Goal: Communication & Community: Answer question/provide support

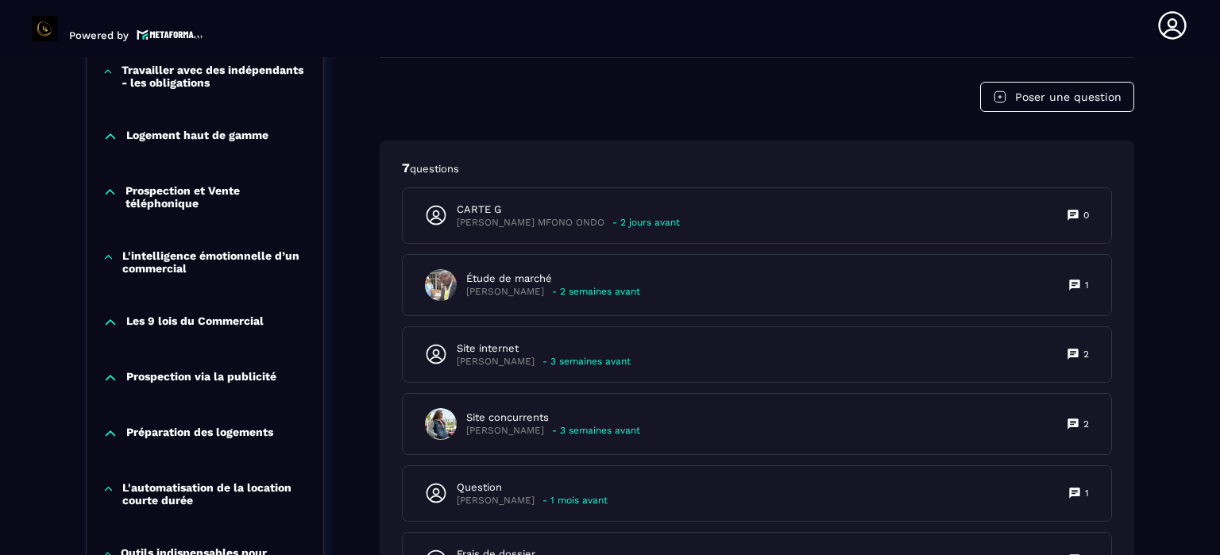
scroll to position [1118, 0]
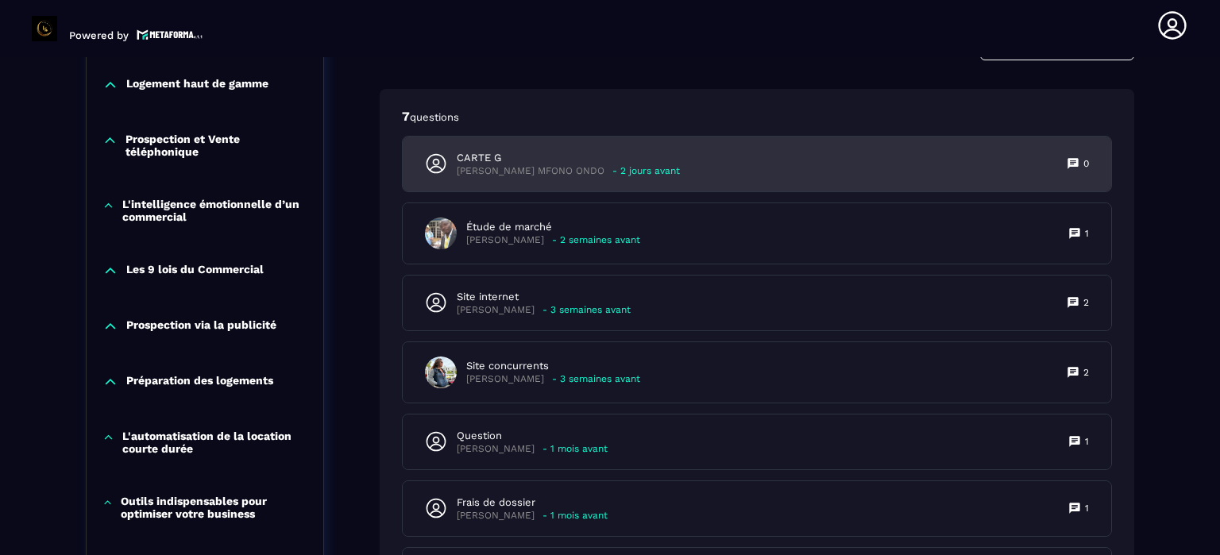
click at [553, 169] on p "[PERSON_NAME] MFONO ONDO" at bounding box center [531, 171] width 148 height 12
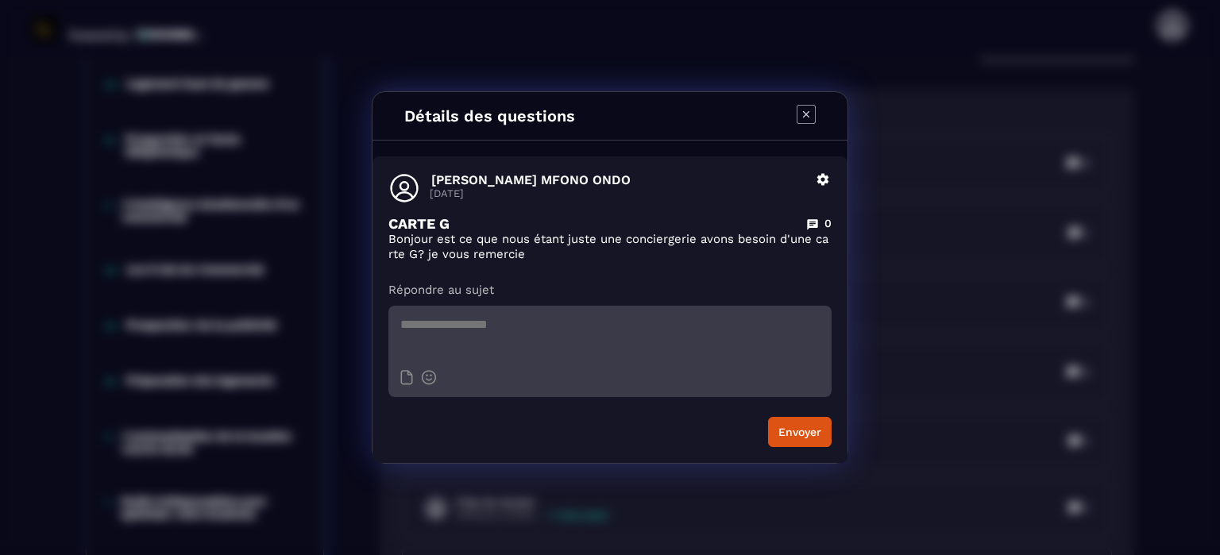
click at [807, 113] on icon "Modal window" at bounding box center [805, 114] width 19 height 19
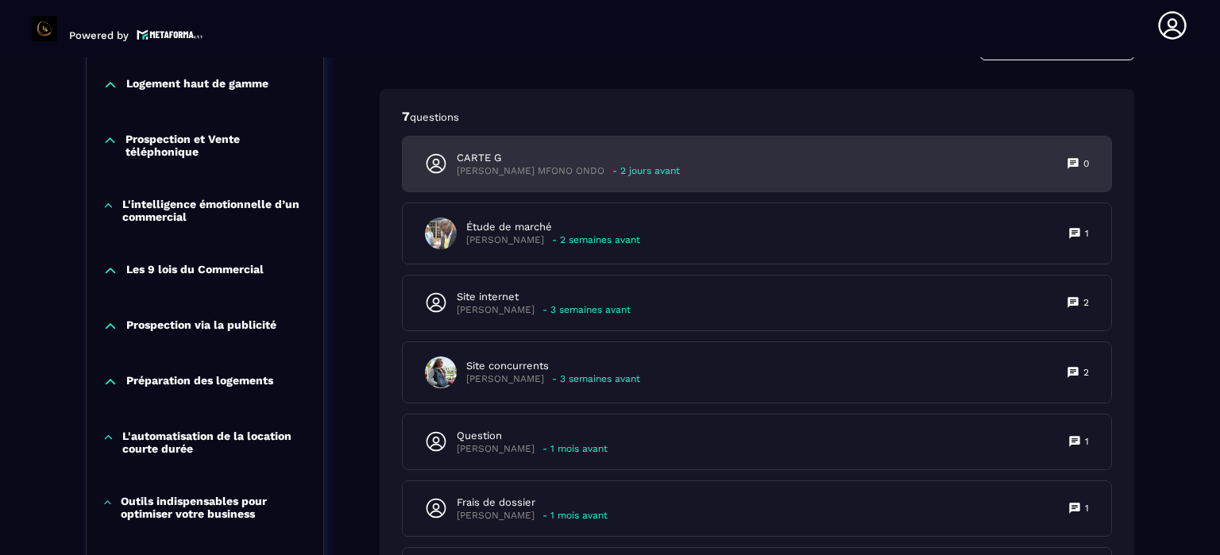
click at [641, 165] on p "- 2 jours avant" at bounding box center [645, 171] width 67 height 12
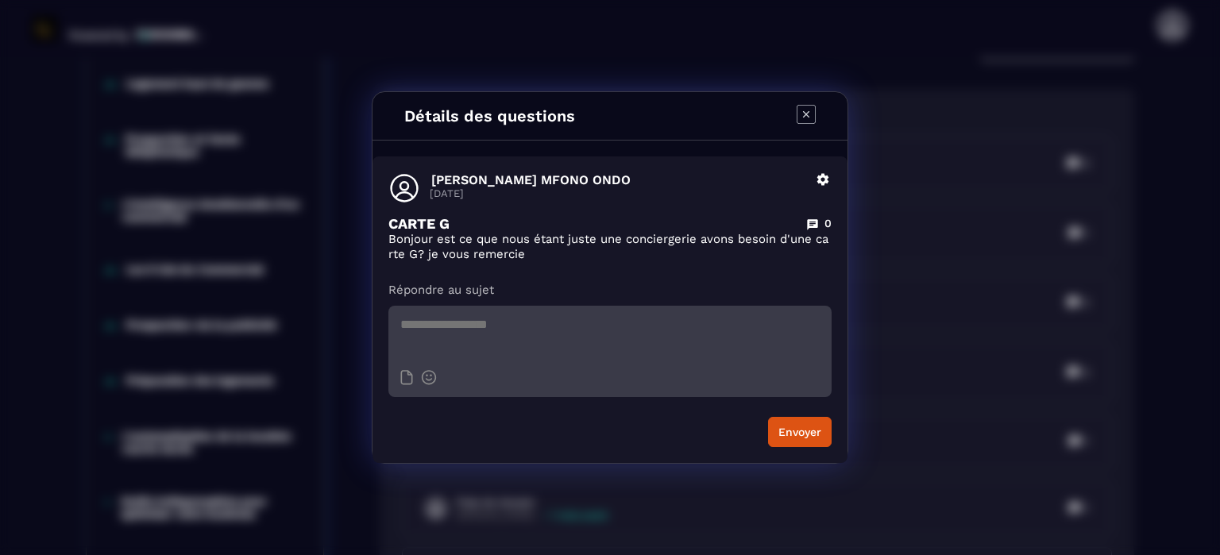
click at [804, 112] on icon "Modal window" at bounding box center [806, 114] width 6 height 6
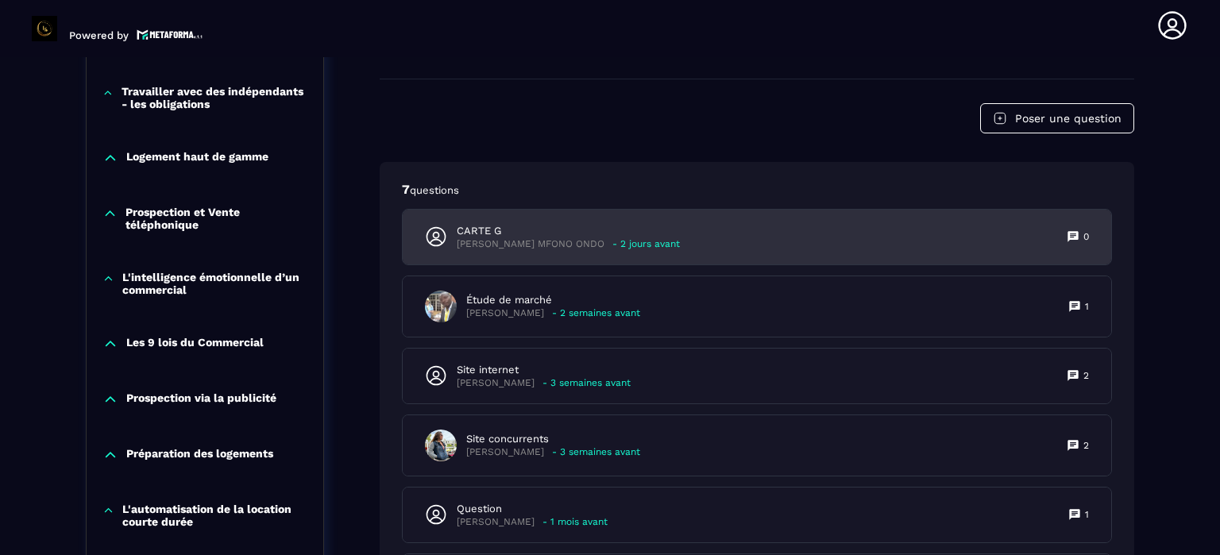
scroll to position [1039, 0]
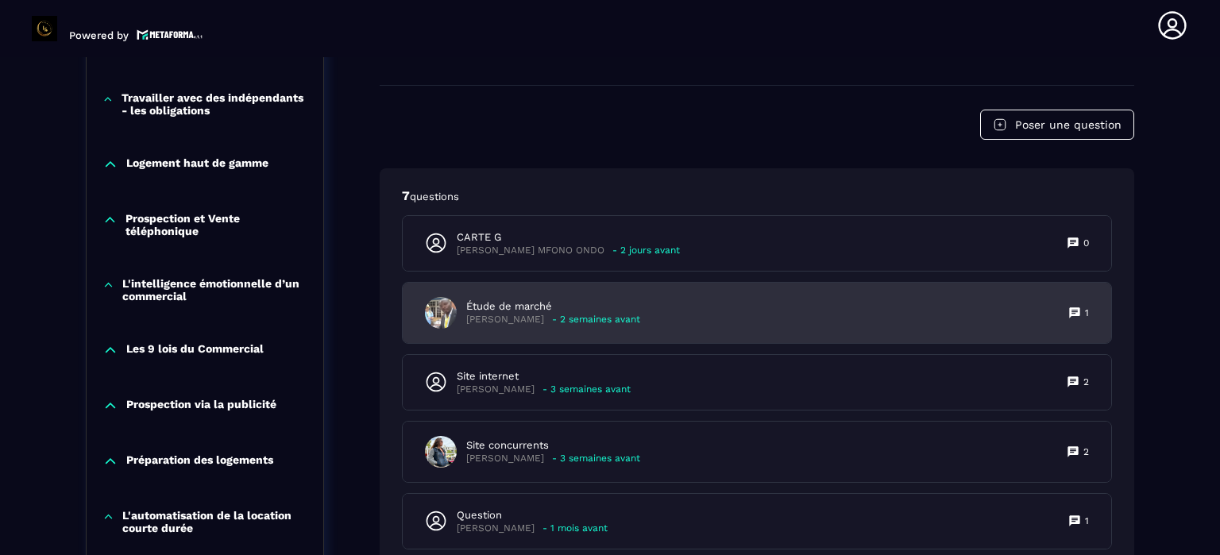
click at [522, 305] on p "Étude de marché" at bounding box center [553, 306] width 174 height 14
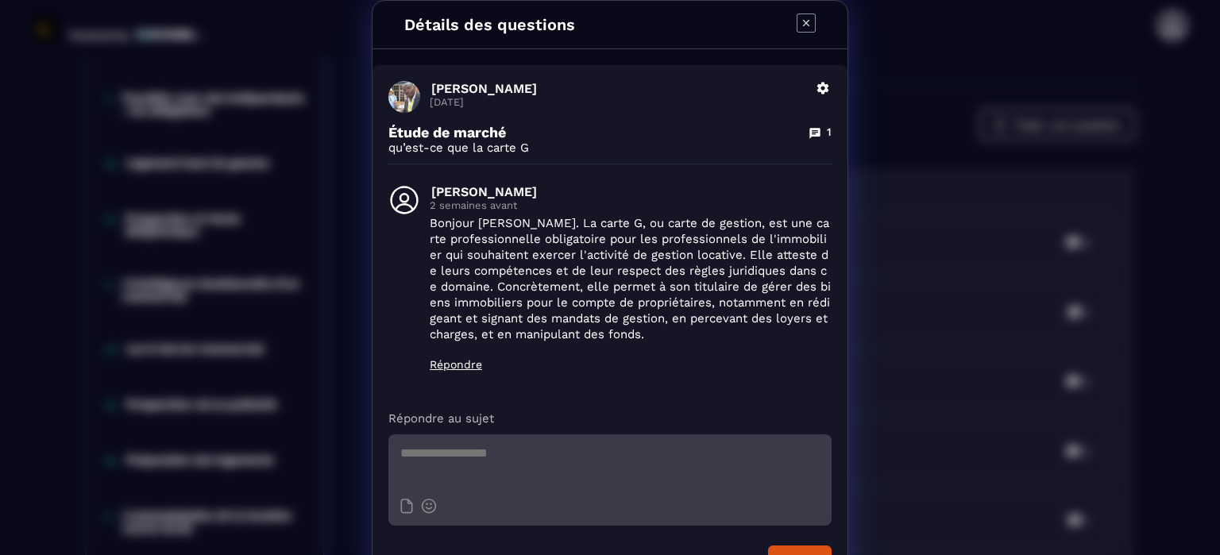
click at [796, 18] on icon "Modal window" at bounding box center [805, 22] width 19 height 19
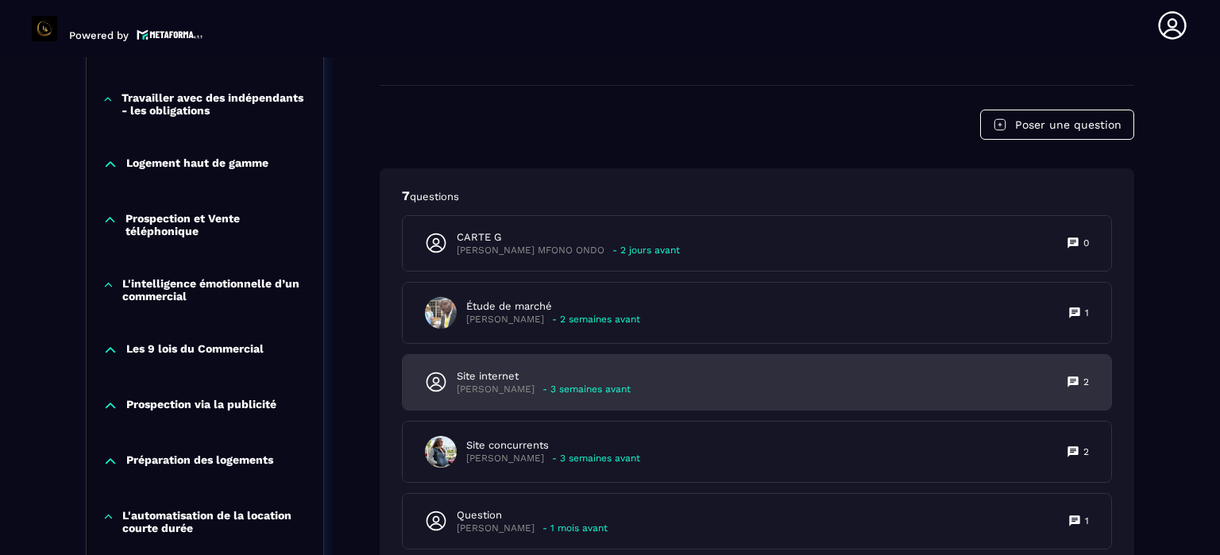
click at [542, 383] on p "- 3 semaines avant" at bounding box center [586, 389] width 88 height 12
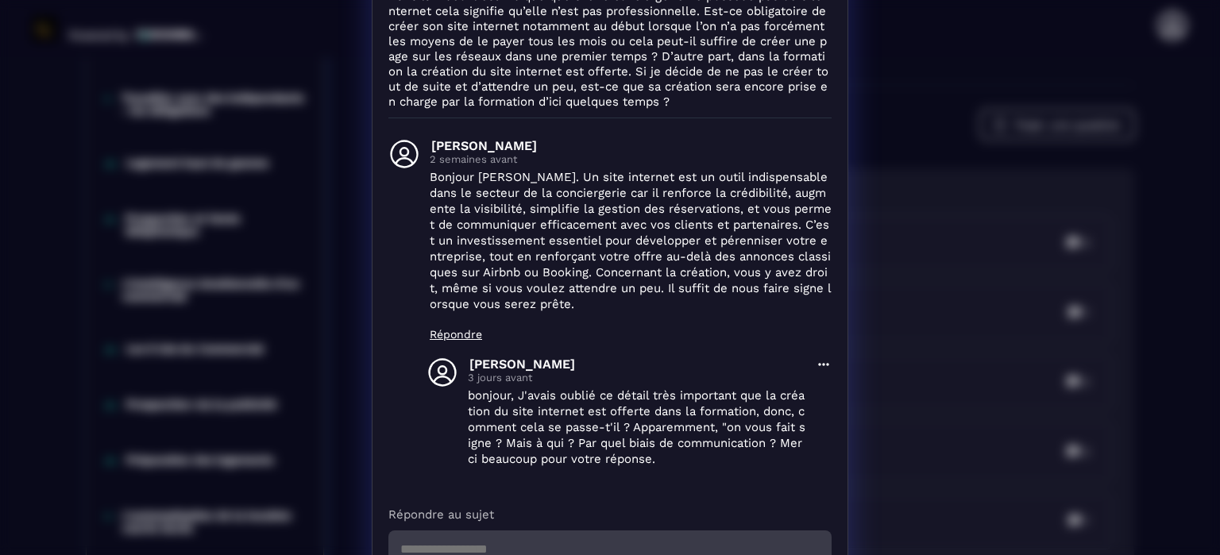
scroll to position [0, 0]
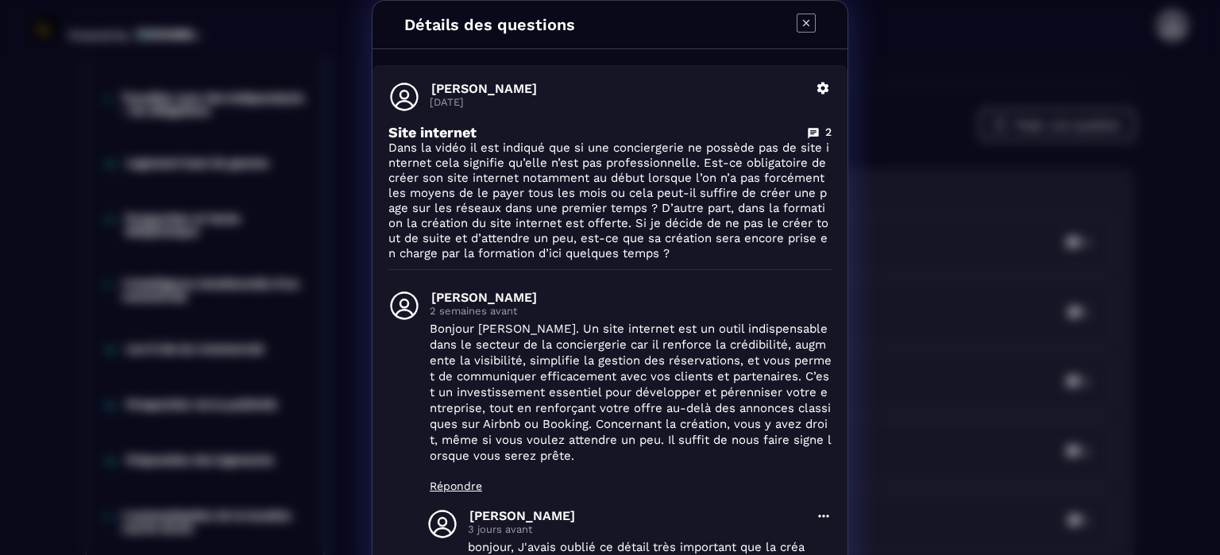
click at [803, 21] on icon "Modal window" at bounding box center [806, 23] width 6 height 6
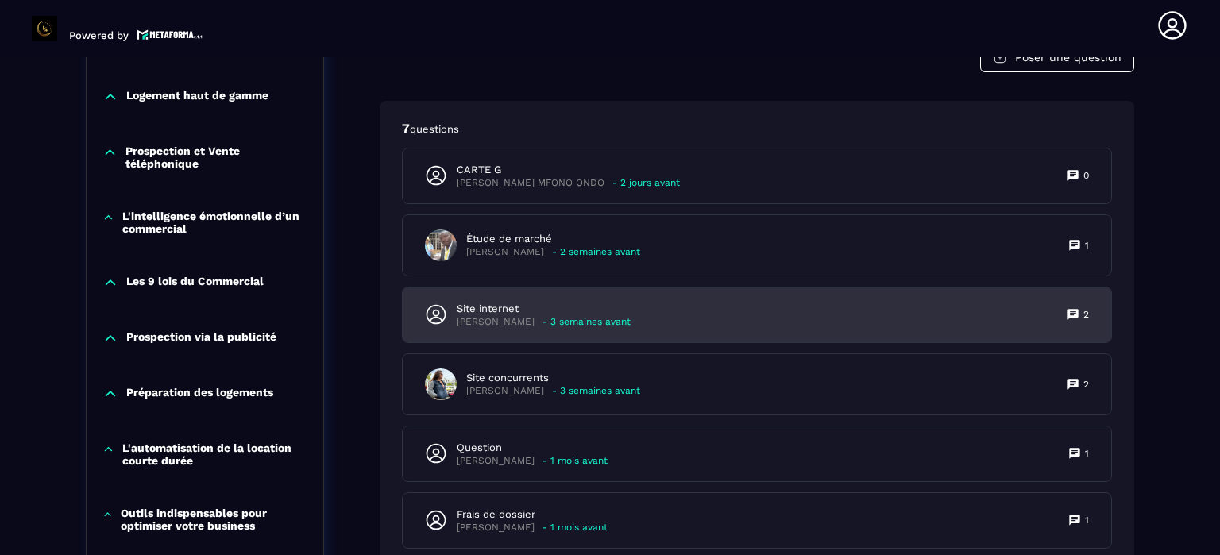
scroll to position [1197, 0]
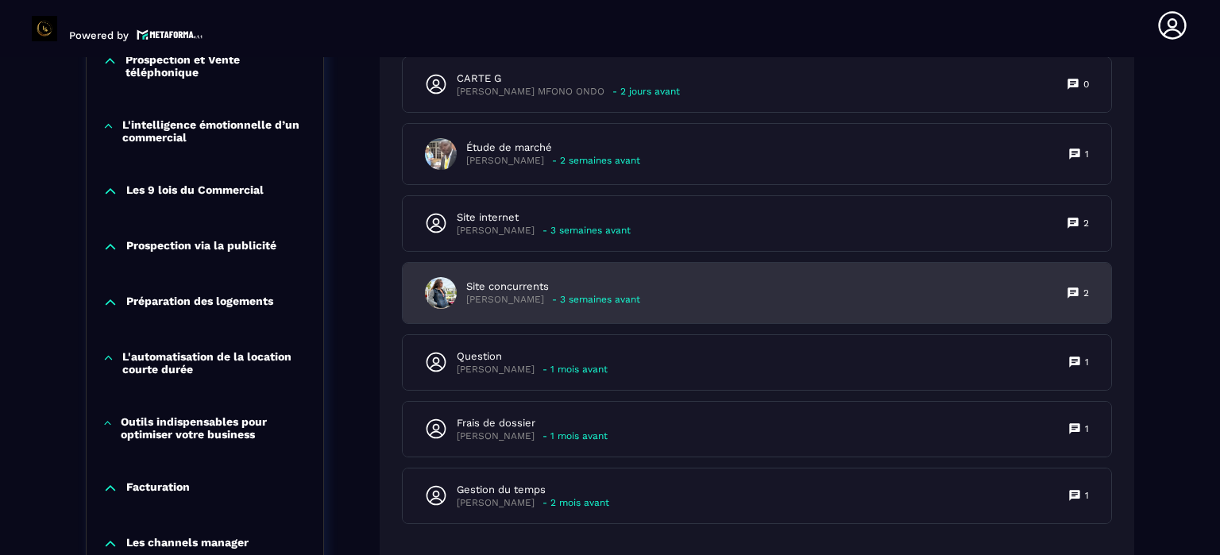
click at [569, 290] on p "Site concurrents" at bounding box center [553, 286] width 174 height 14
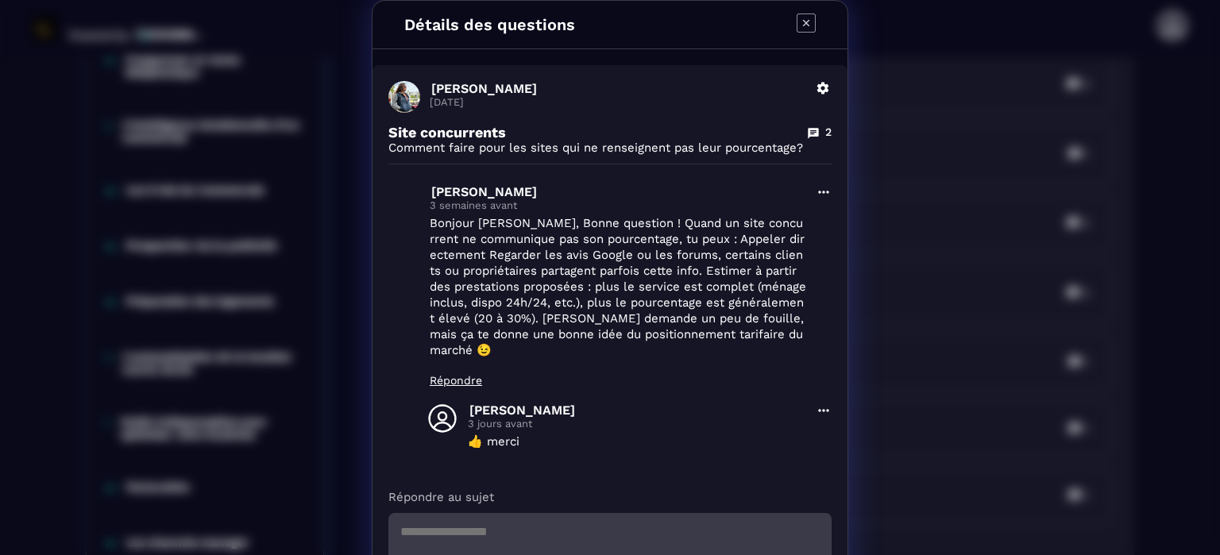
scroll to position [0, 0]
click at [800, 17] on icon "Modal window" at bounding box center [805, 22] width 19 height 19
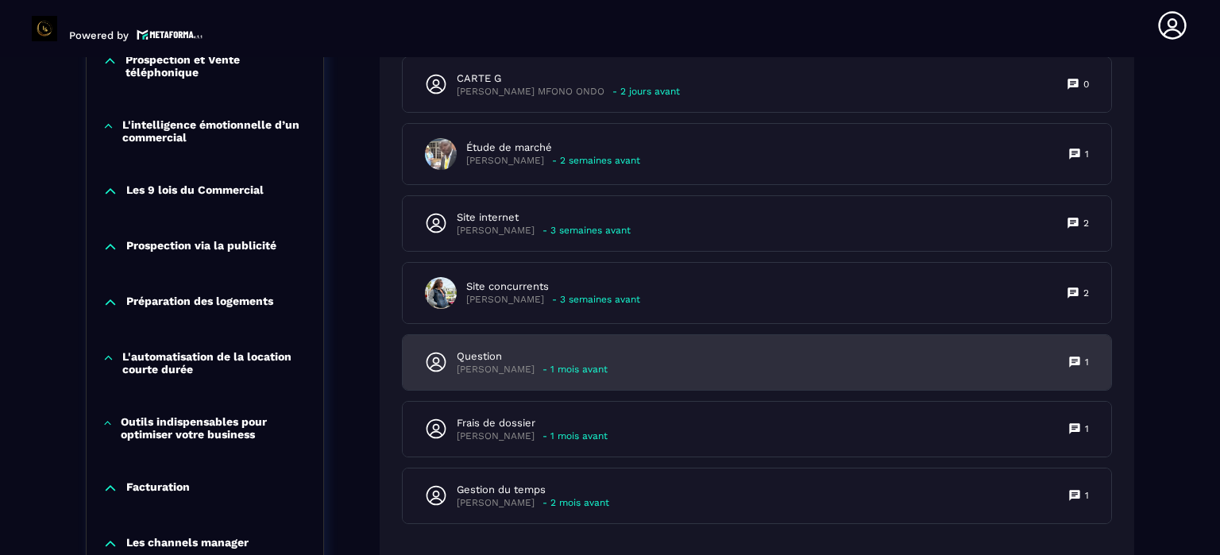
click at [530, 359] on p "Question" at bounding box center [532, 356] width 151 height 14
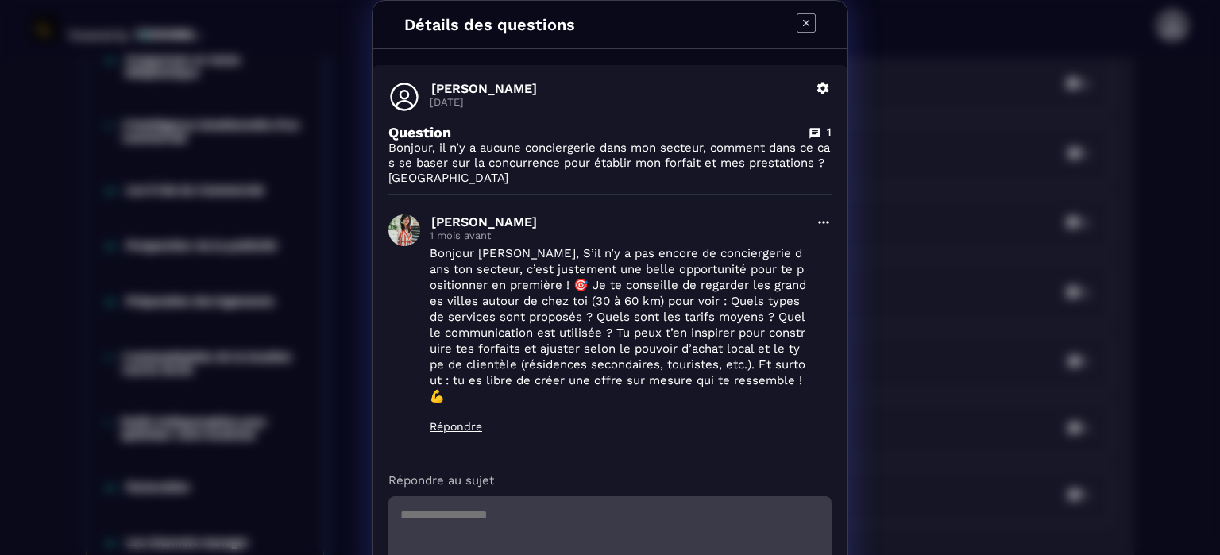
click at [801, 18] on icon "Modal window" at bounding box center [805, 22] width 19 height 19
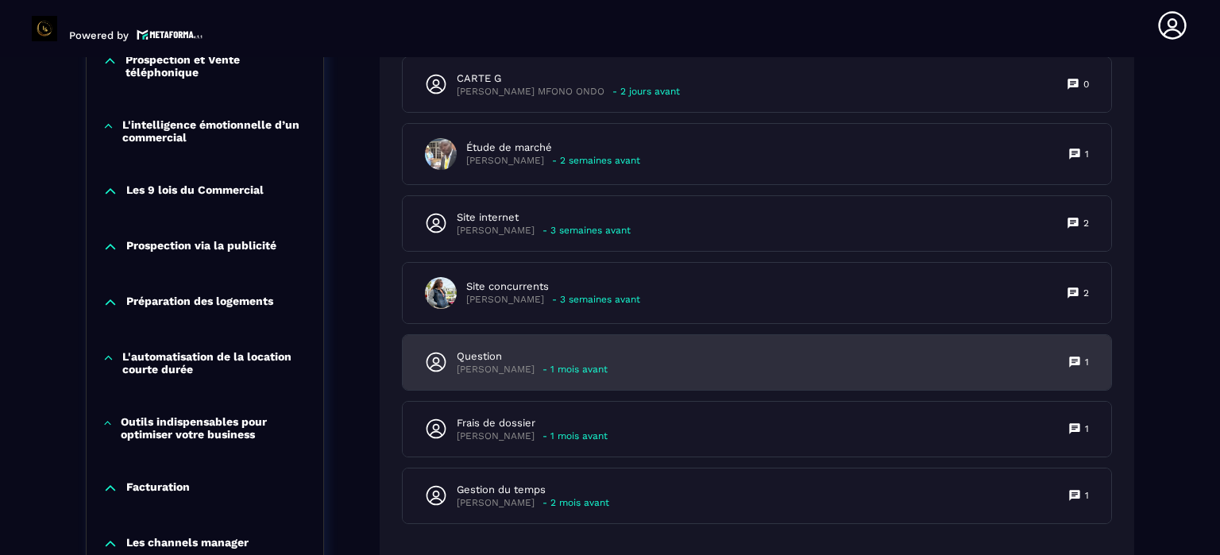
click at [536, 356] on p "Question" at bounding box center [532, 356] width 151 height 14
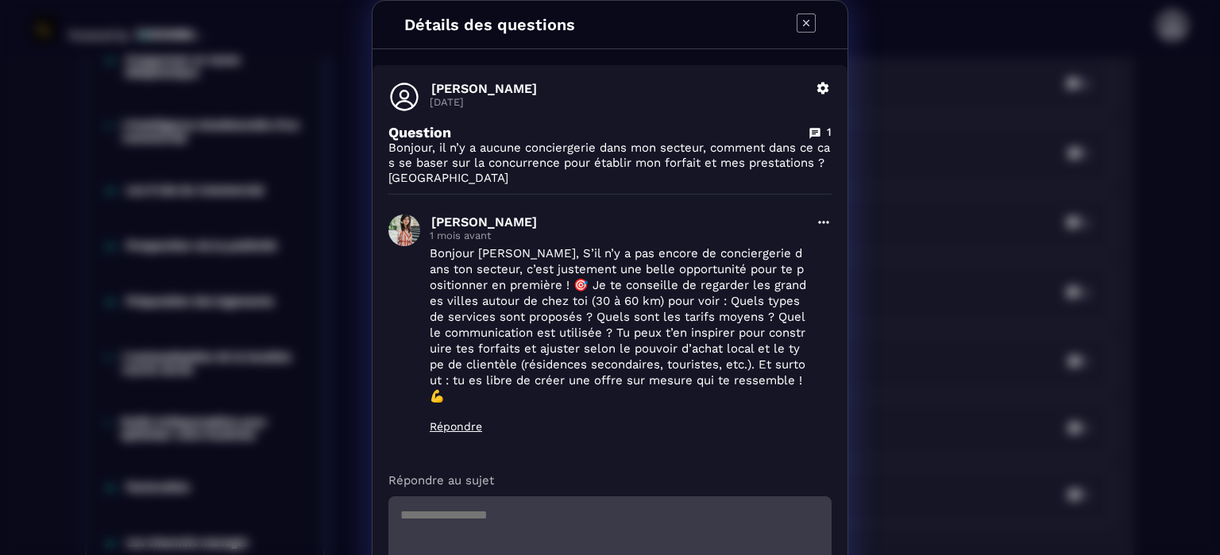
click at [796, 16] on icon "Modal window" at bounding box center [805, 22] width 19 height 19
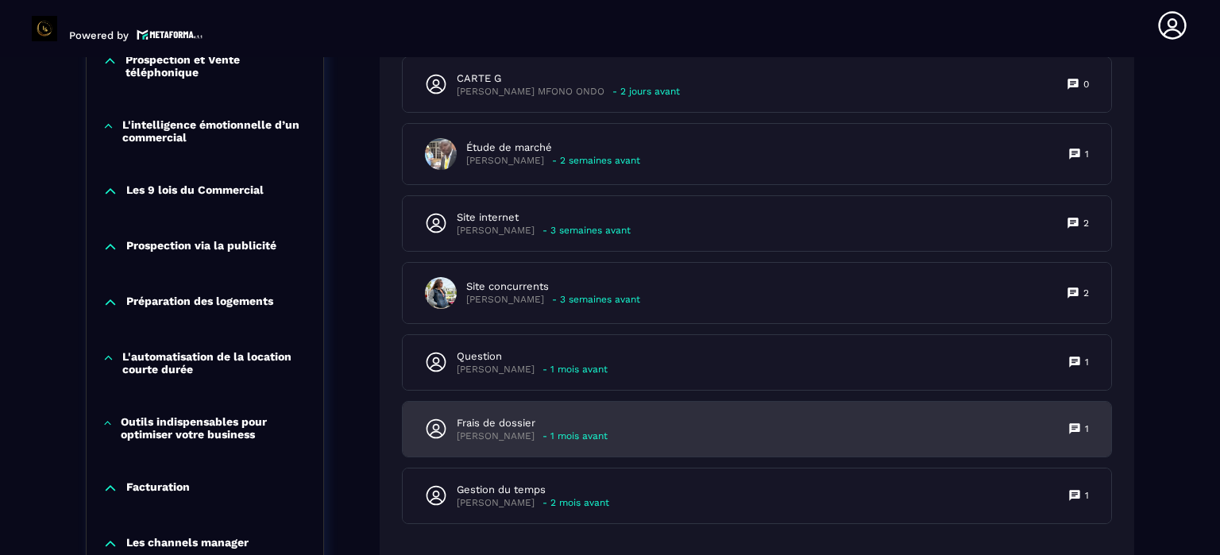
click at [545, 417] on p "Frais de dossier" at bounding box center [532, 423] width 151 height 14
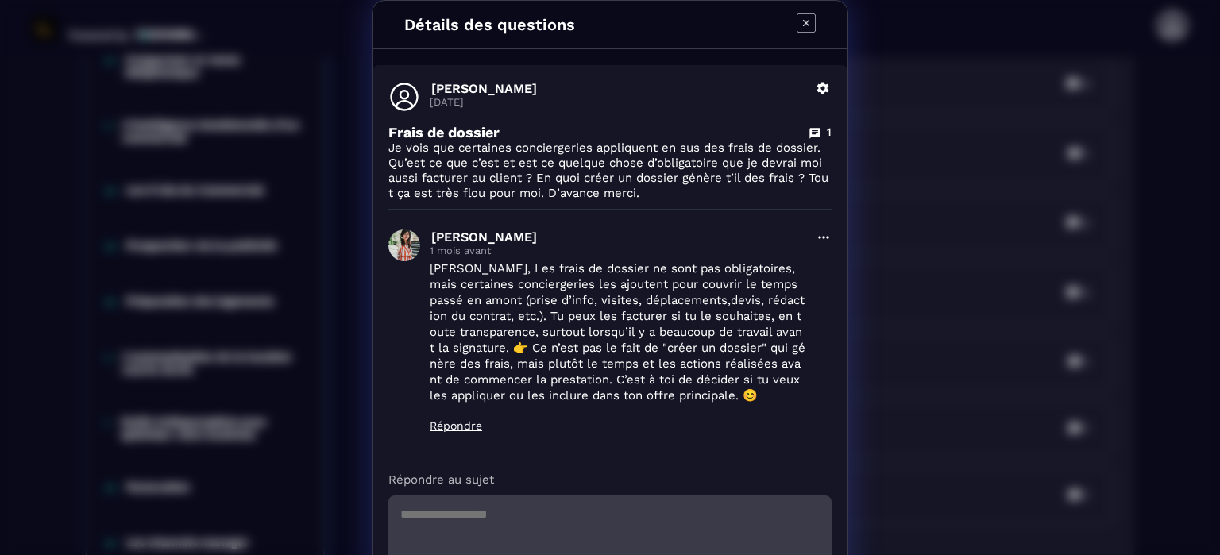
click at [797, 20] on icon "Modal window" at bounding box center [805, 22] width 19 height 19
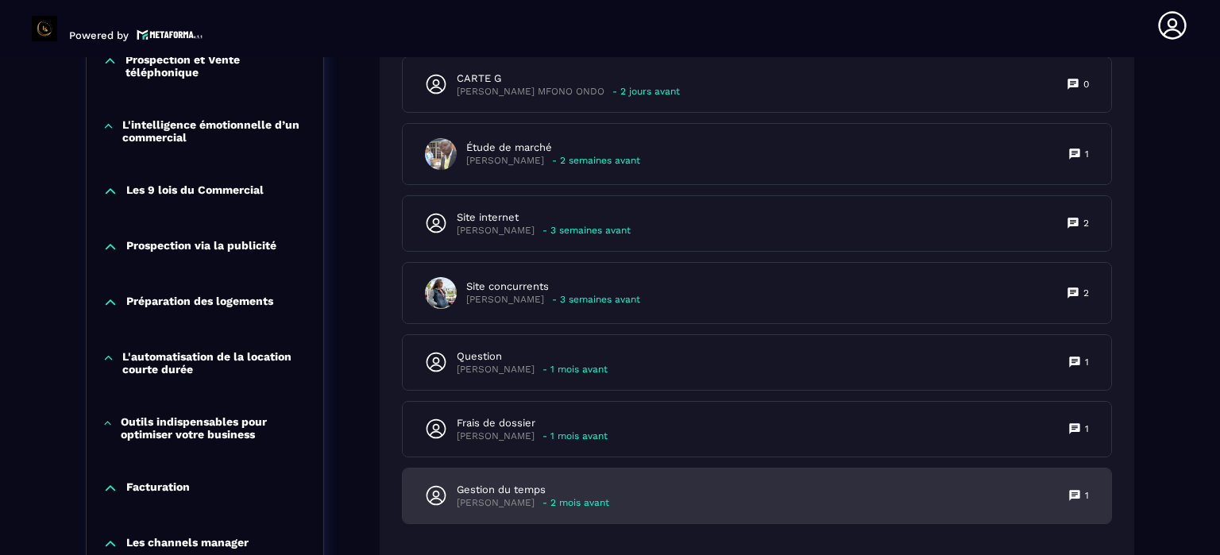
click at [548, 483] on p "Gestion du temps" at bounding box center [533, 490] width 152 height 14
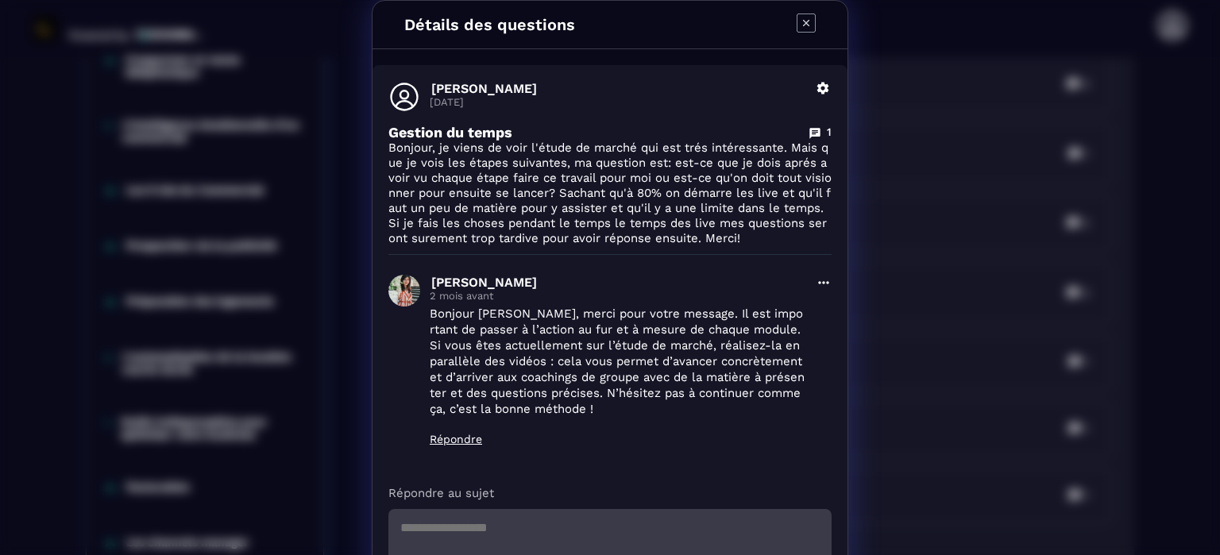
click at [447, 437] on p "Répondre" at bounding box center [618, 439] width 376 height 13
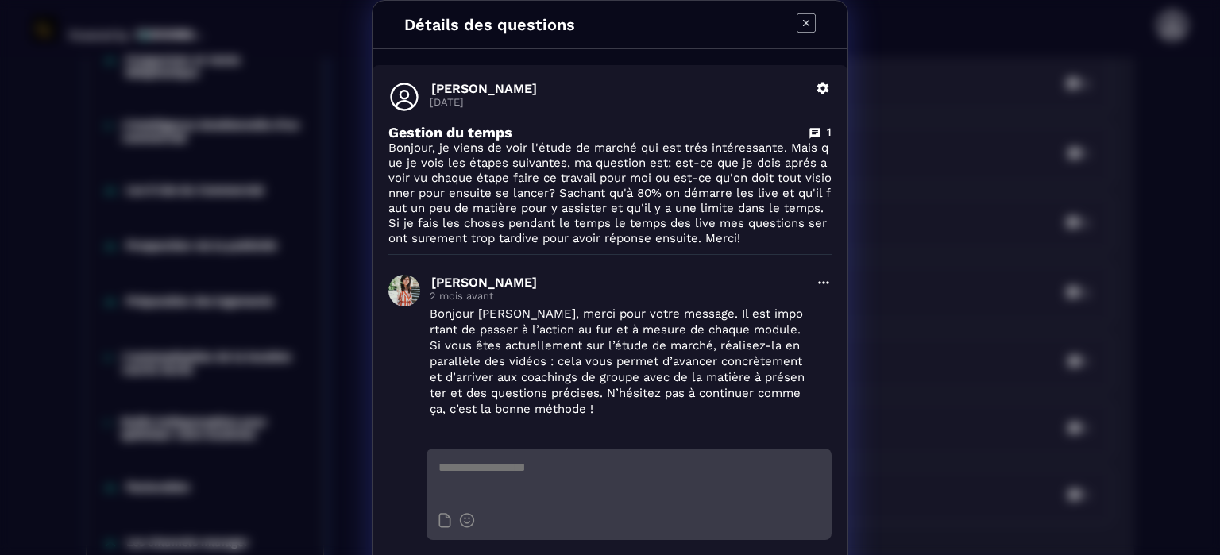
click at [480, 477] on textarea "Modal window" at bounding box center [628, 477] width 405 height 56
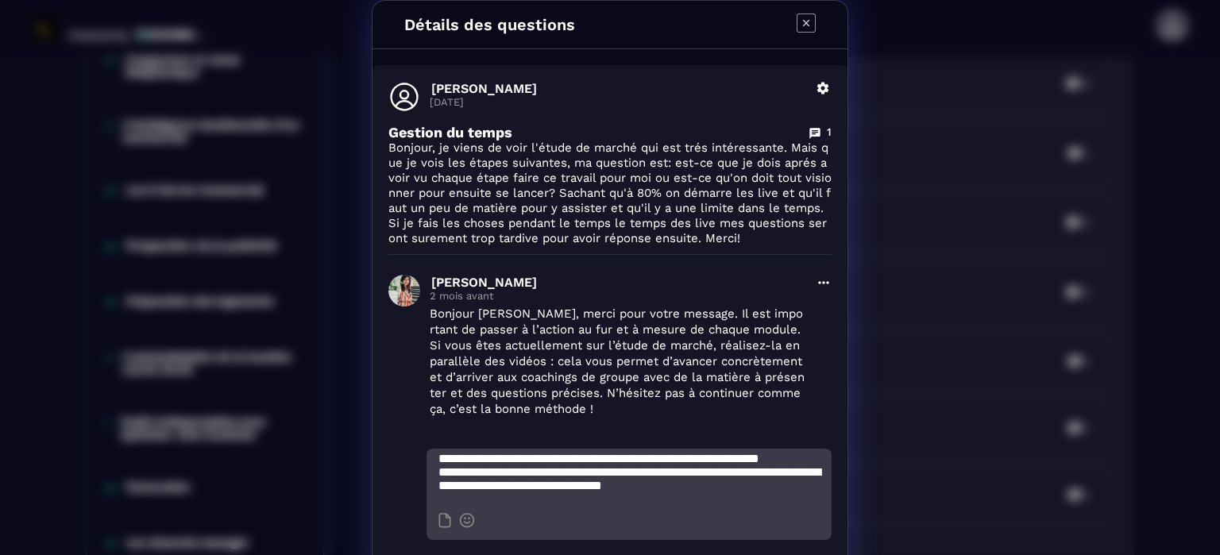
scroll to position [139, 0]
click at [673, 478] on textarea "**********" at bounding box center [628, 477] width 405 height 56
click at [461, 517] on icon "Modal window" at bounding box center [467, 520] width 16 height 15
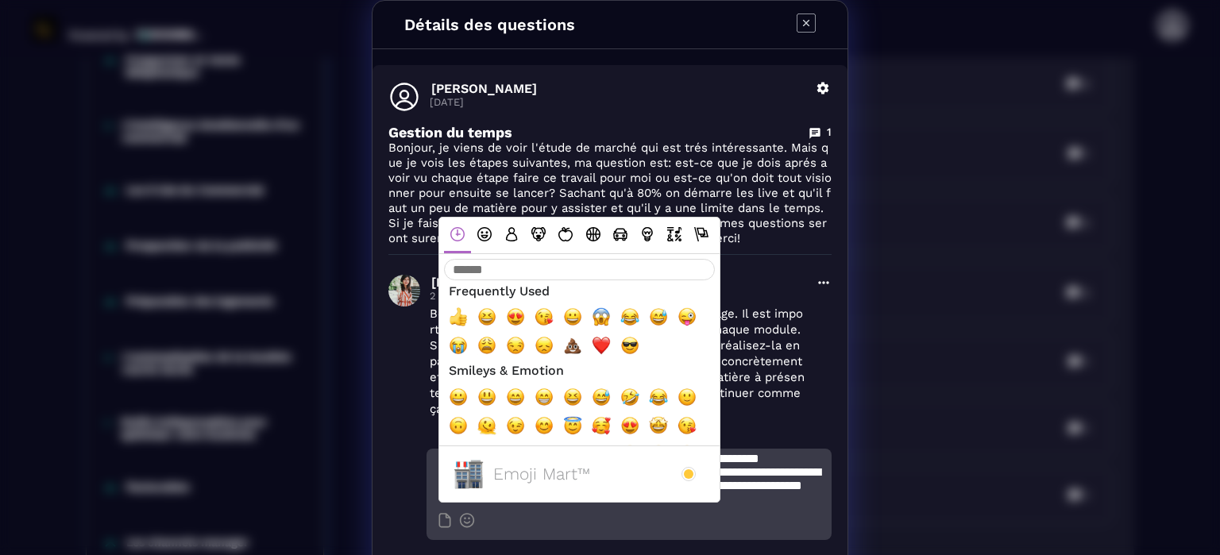
click at [723, 504] on div "**********" at bounding box center [628, 477] width 405 height 56
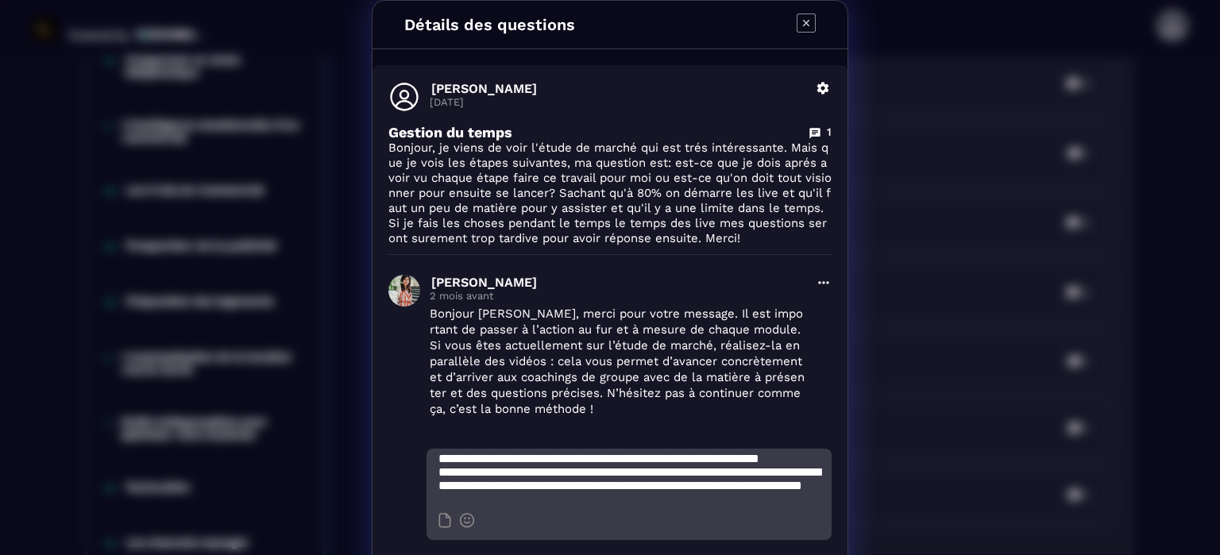
click at [715, 489] on textarea "**********" at bounding box center [628, 477] width 405 height 56
click at [459, 524] on icon "Modal window" at bounding box center [467, 520] width 16 height 15
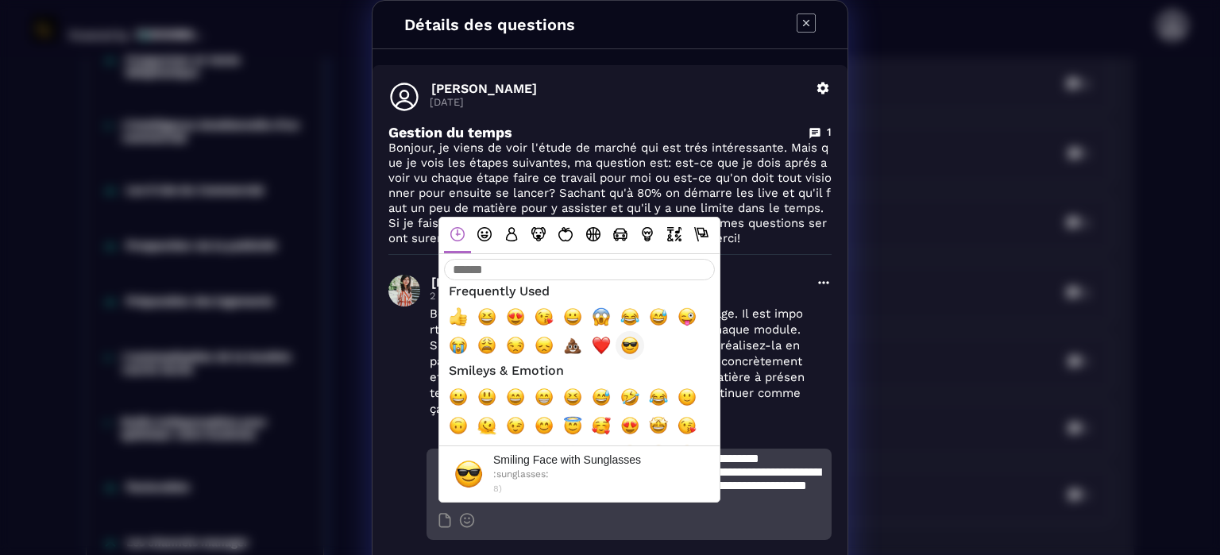
click at [626, 346] on span "😎, sunglasses" at bounding box center [629, 345] width 19 height 19
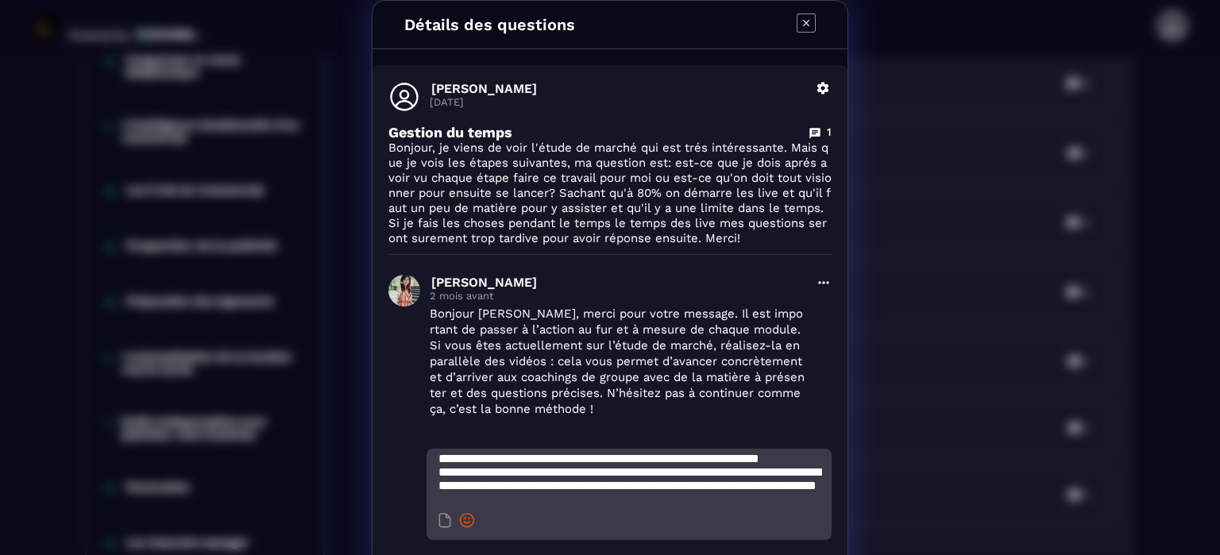
drag, startPoint x: 453, startPoint y: 518, endPoint x: 461, endPoint y: 517, distance: 8.1
click at [460, 518] on icon "Modal window" at bounding box center [467, 520] width 14 height 14
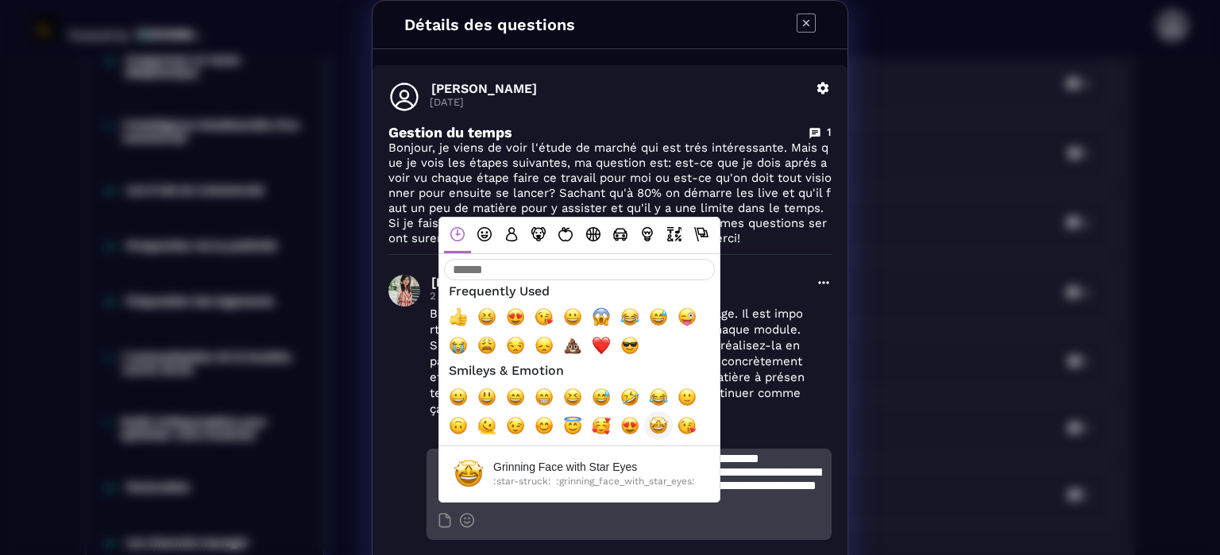
click at [653, 422] on span "🤩, star-struck, grinning_face_with_star_eyes" at bounding box center [658, 425] width 19 height 19
type textarea "**********"
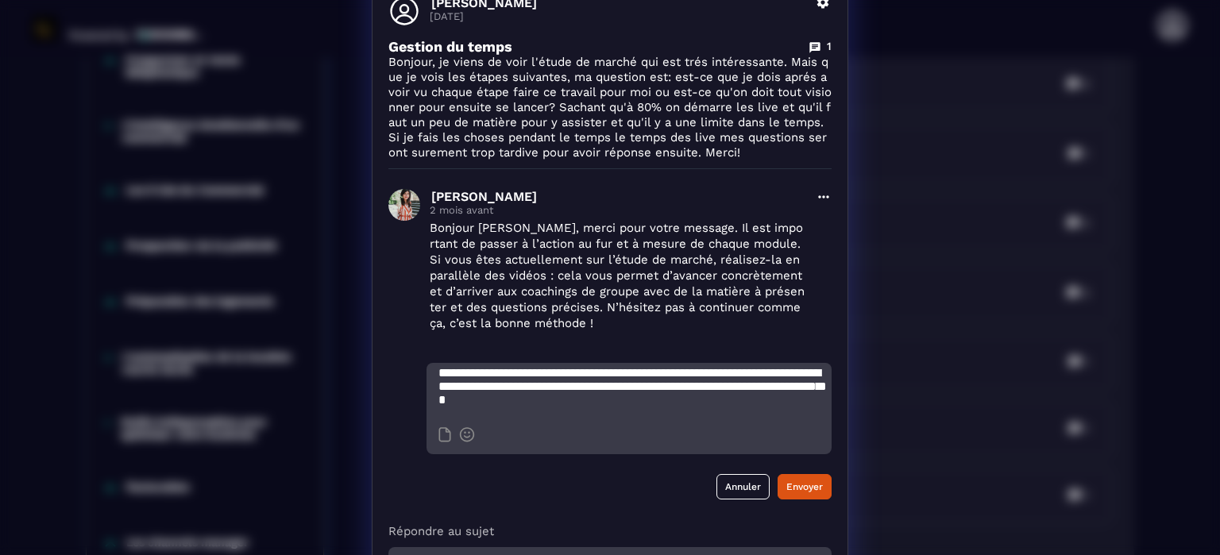
scroll to position [235, 0]
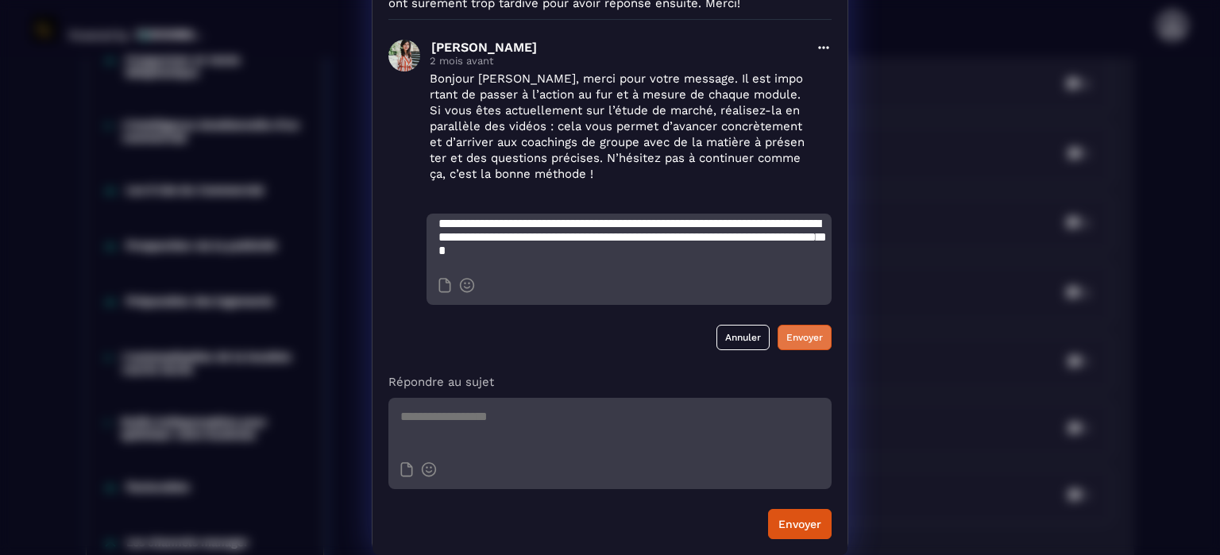
click at [812, 336] on button "Envoyer" at bounding box center [804, 337] width 54 height 25
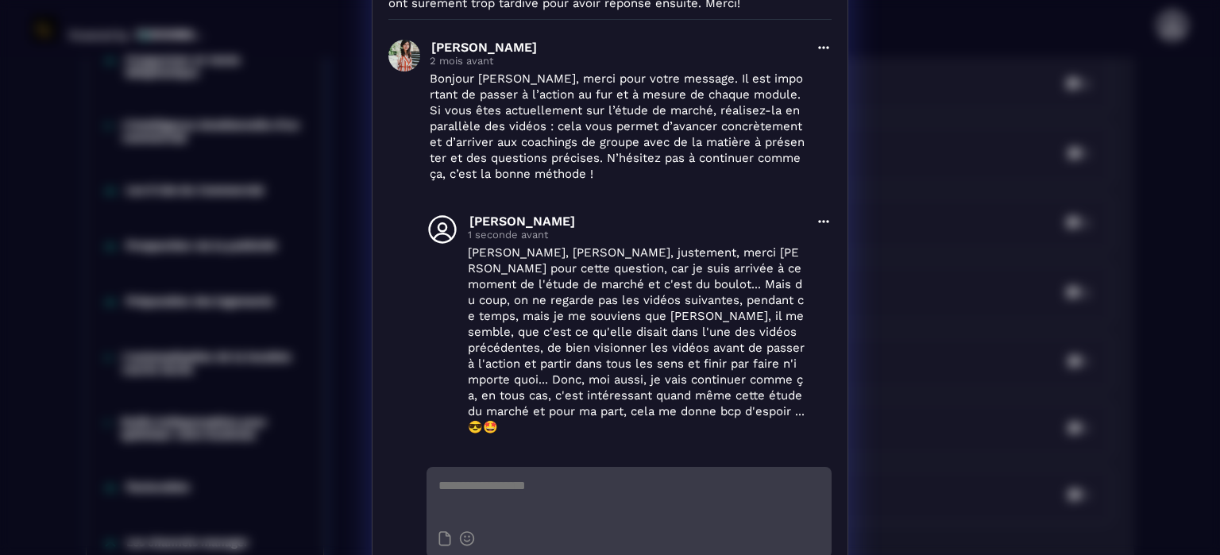
scroll to position [0, 0]
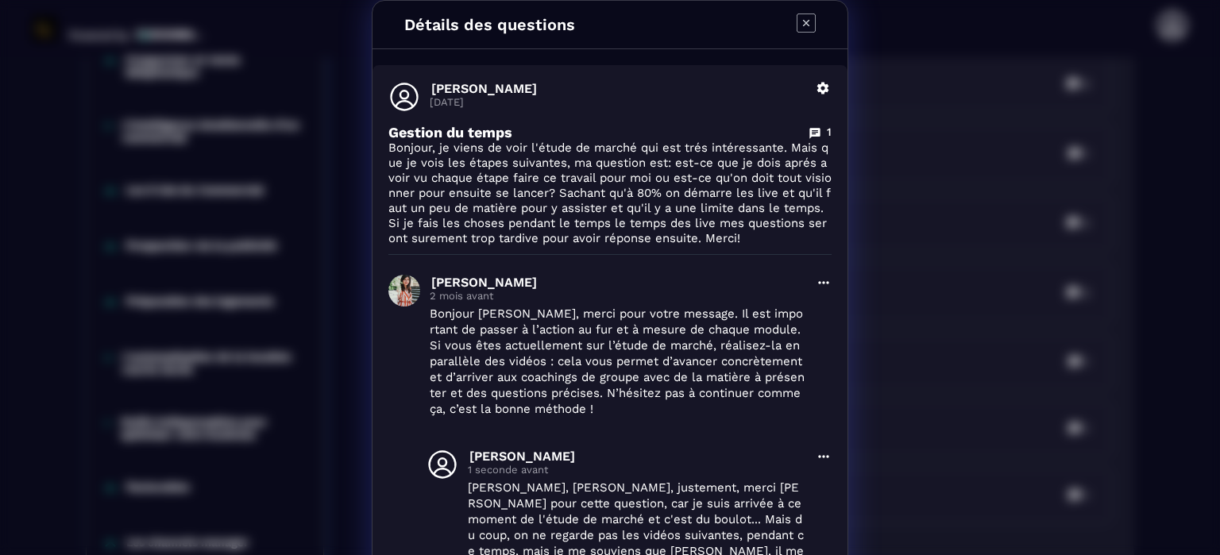
click at [800, 17] on icon "Modal window" at bounding box center [805, 22] width 19 height 19
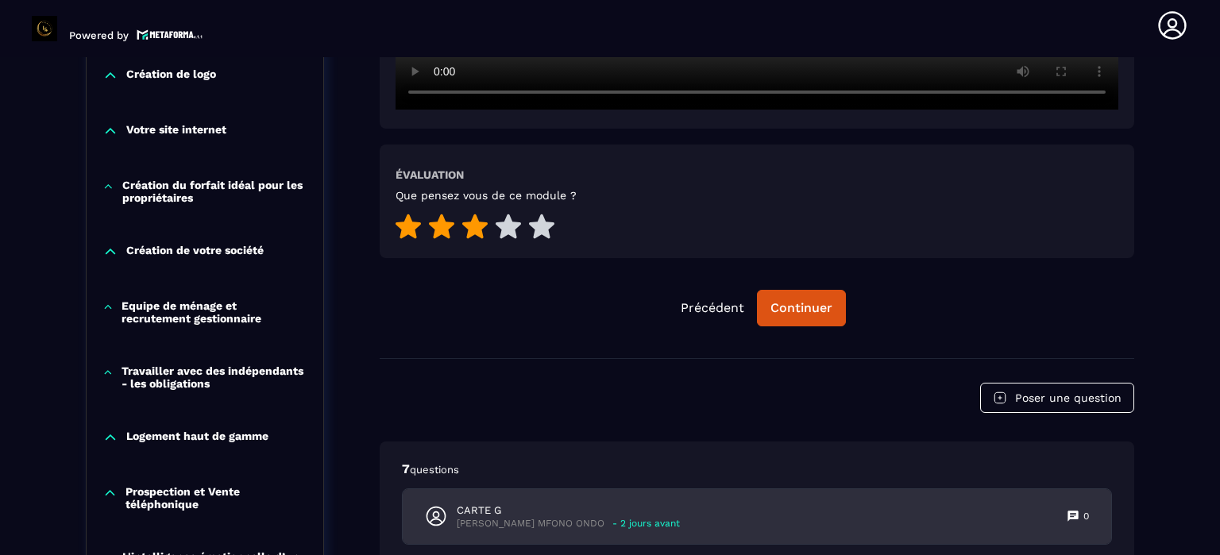
scroll to position [800, 0]
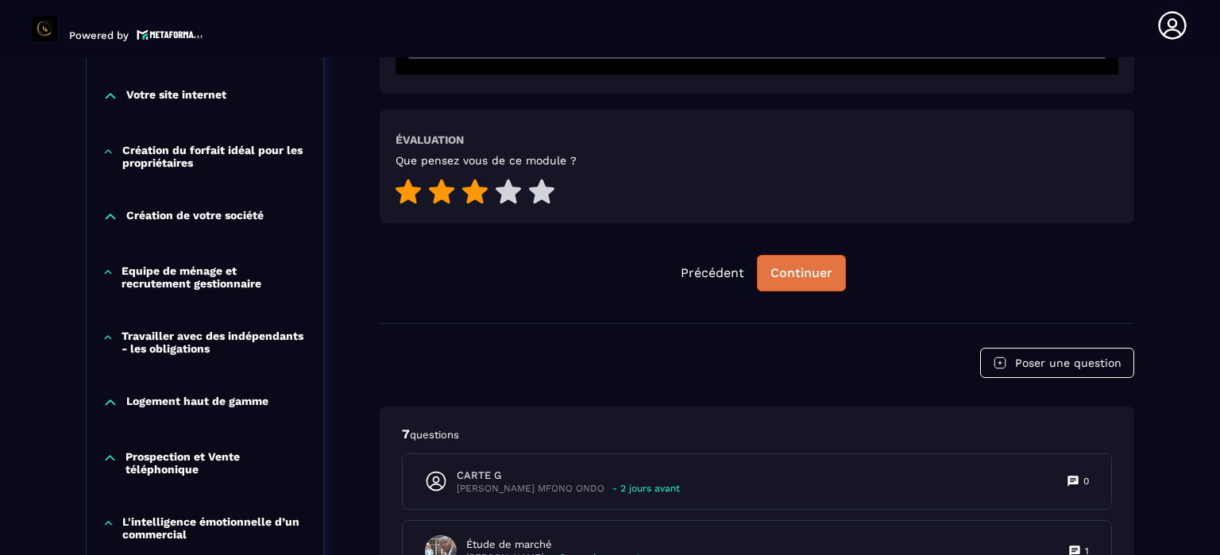
click at [797, 271] on div "Continuer" at bounding box center [801, 273] width 62 height 16
click at [797, 270] on div "Continuer" at bounding box center [801, 273] width 62 height 16
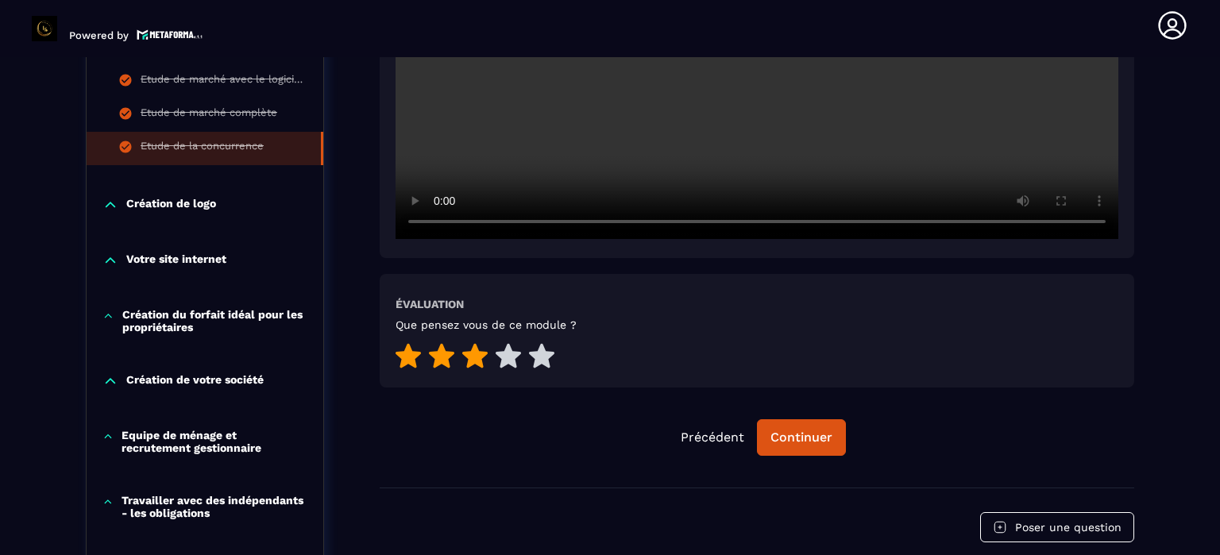
scroll to position [721, 0]
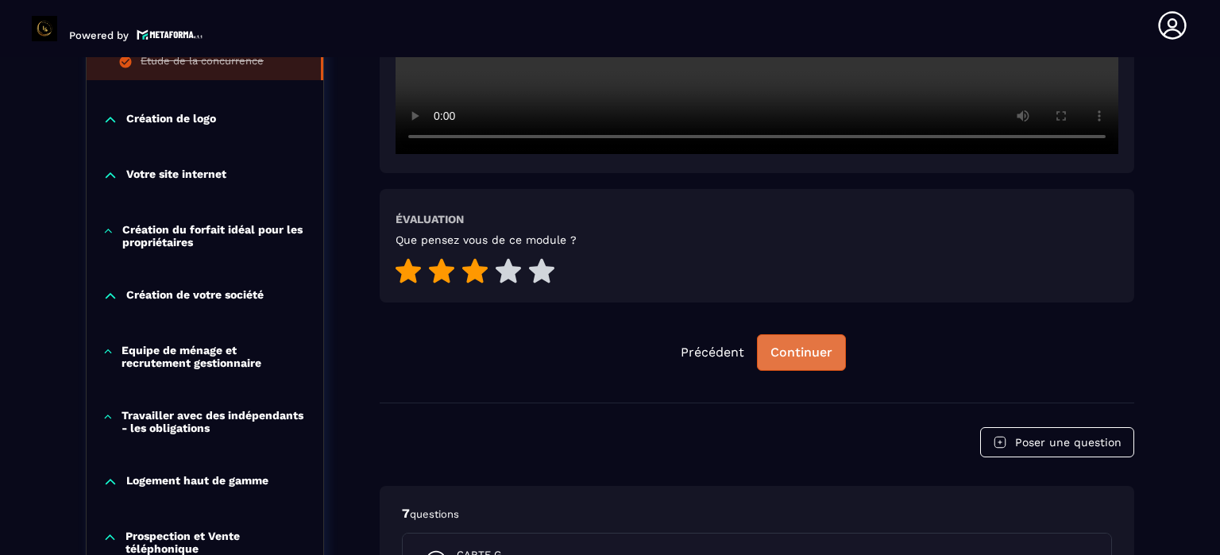
click at [801, 355] on div "Continuer" at bounding box center [801, 353] width 62 height 16
click at [803, 352] on div "Continuer" at bounding box center [801, 353] width 62 height 16
click at [805, 349] on div "Continuer" at bounding box center [801, 353] width 62 height 16
